Goal: Manage account settings

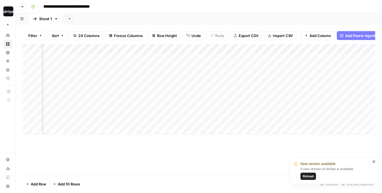
scroll to position [0, 953]
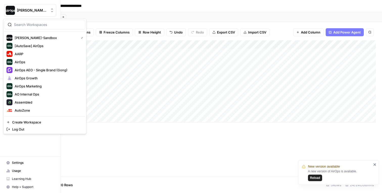
click at [6, 10] on img "Workspace: Dille-Sandbox" at bounding box center [10, 10] width 9 height 9
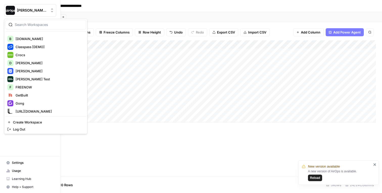
scroll to position [210, 0]
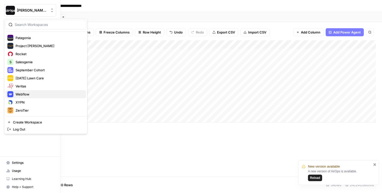
click at [24, 94] on span "Webflow" at bounding box center [48, 94] width 67 height 5
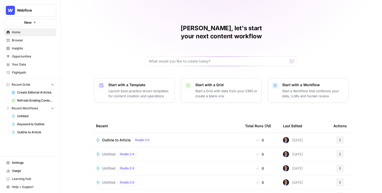
click at [20, 163] on span "Settings" at bounding box center [33, 163] width 42 height 5
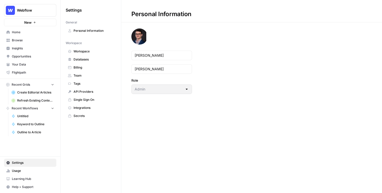
click at [86, 50] on span "Workspace" at bounding box center [93, 51] width 40 height 5
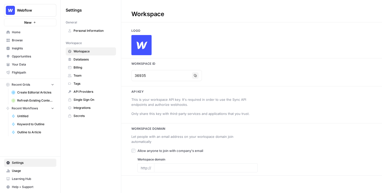
type input "[DOMAIN_NAME]"
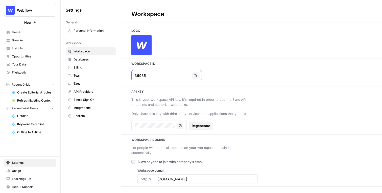
click at [146, 74] on input "36935" at bounding box center [161, 75] width 55 height 5
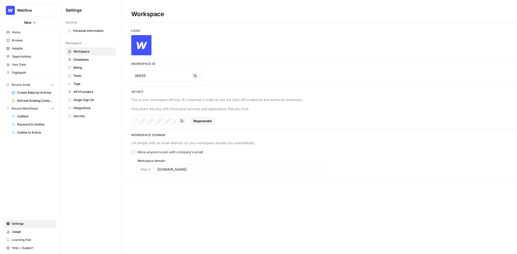
click at [230, 55] on div at bounding box center [319, 45] width 396 height 20
click at [256, 45] on div at bounding box center [319, 45] width 396 height 20
click at [229, 37] on div at bounding box center [319, 45] width 396 height 20
click at [227, 8] on h1 "Workspace" at bounding box center [319, 11] width 396 height 22
click at [237, 10] on h1 "Workspace" at bounding box center [319, 11] width 396 height 22
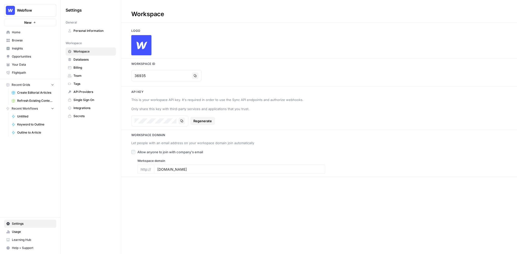
click at [29, 32] on span "Home" at bounding box center [33, 32] width 42 height 5
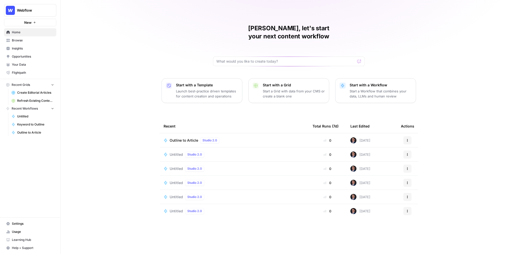
click at [39, 11] on span "Webflow" at bounding box center [32, 10] width 31 height 5
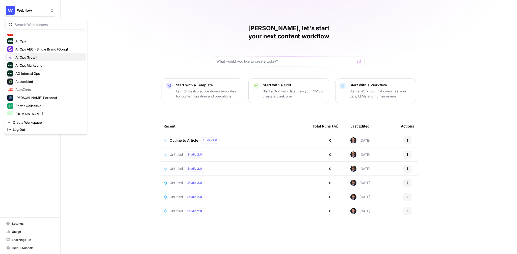
scroll to position [21, 0]
click at [36, 81] on span "Assembled" at bounding box center [48, 81] width 67 height 5
